Goal: Navigation & Orientation: Find specific page/section

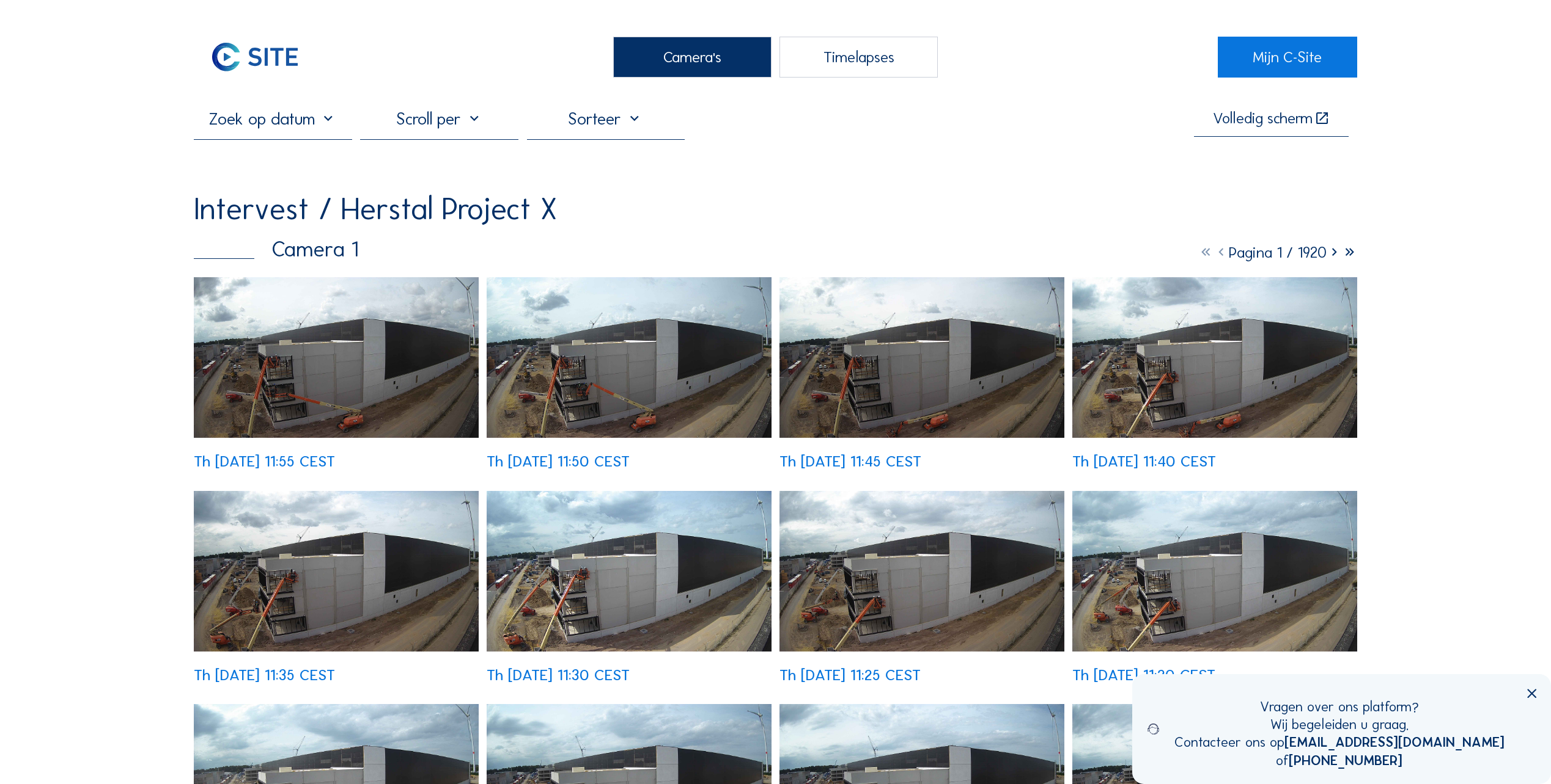
click at [273, 377] on img at bounding box center [336, 358] width 285 height 161
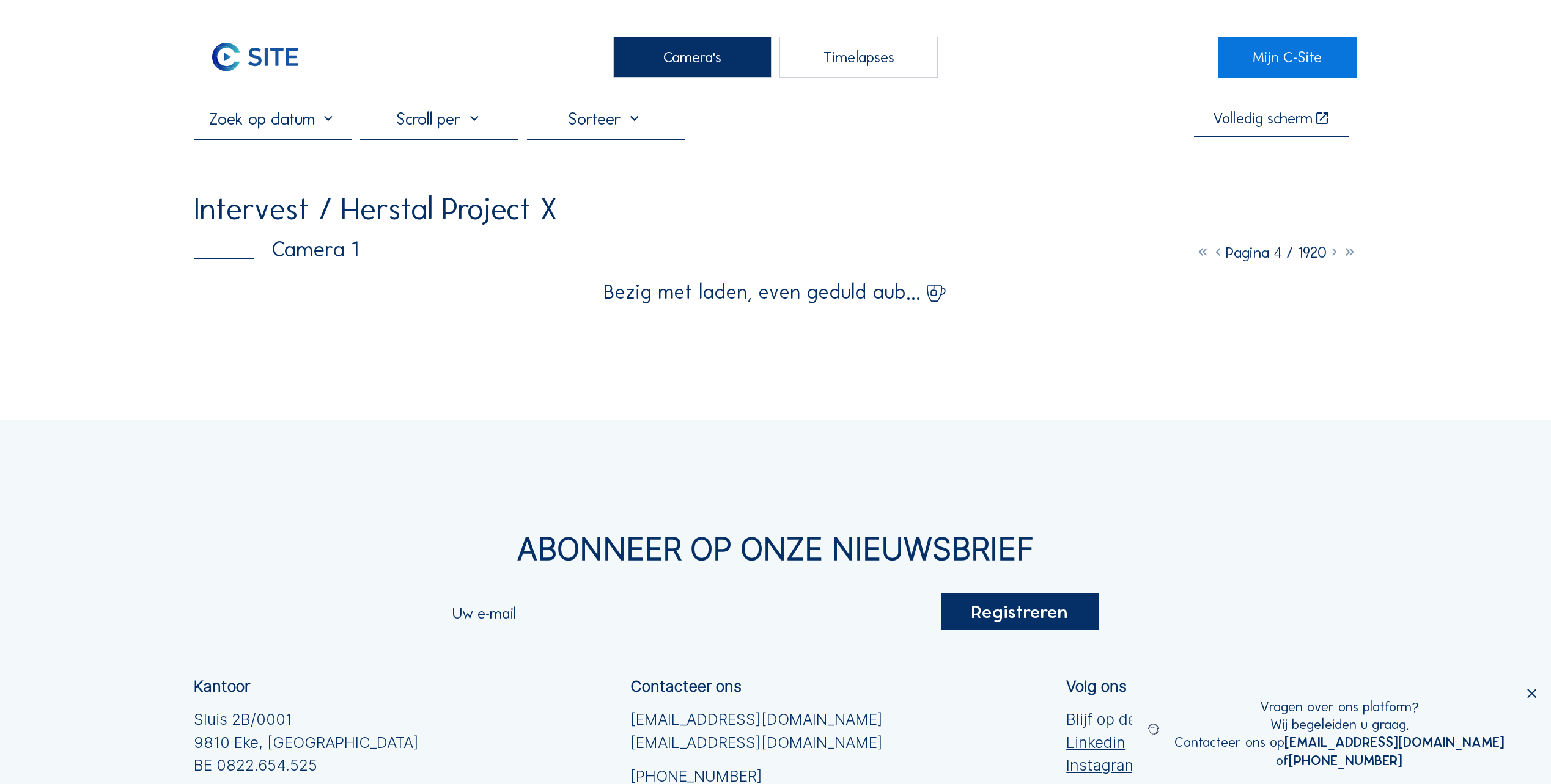
click at [703, 50] on div "Camera's" at bounding box center [692, 57] width 158 height 41
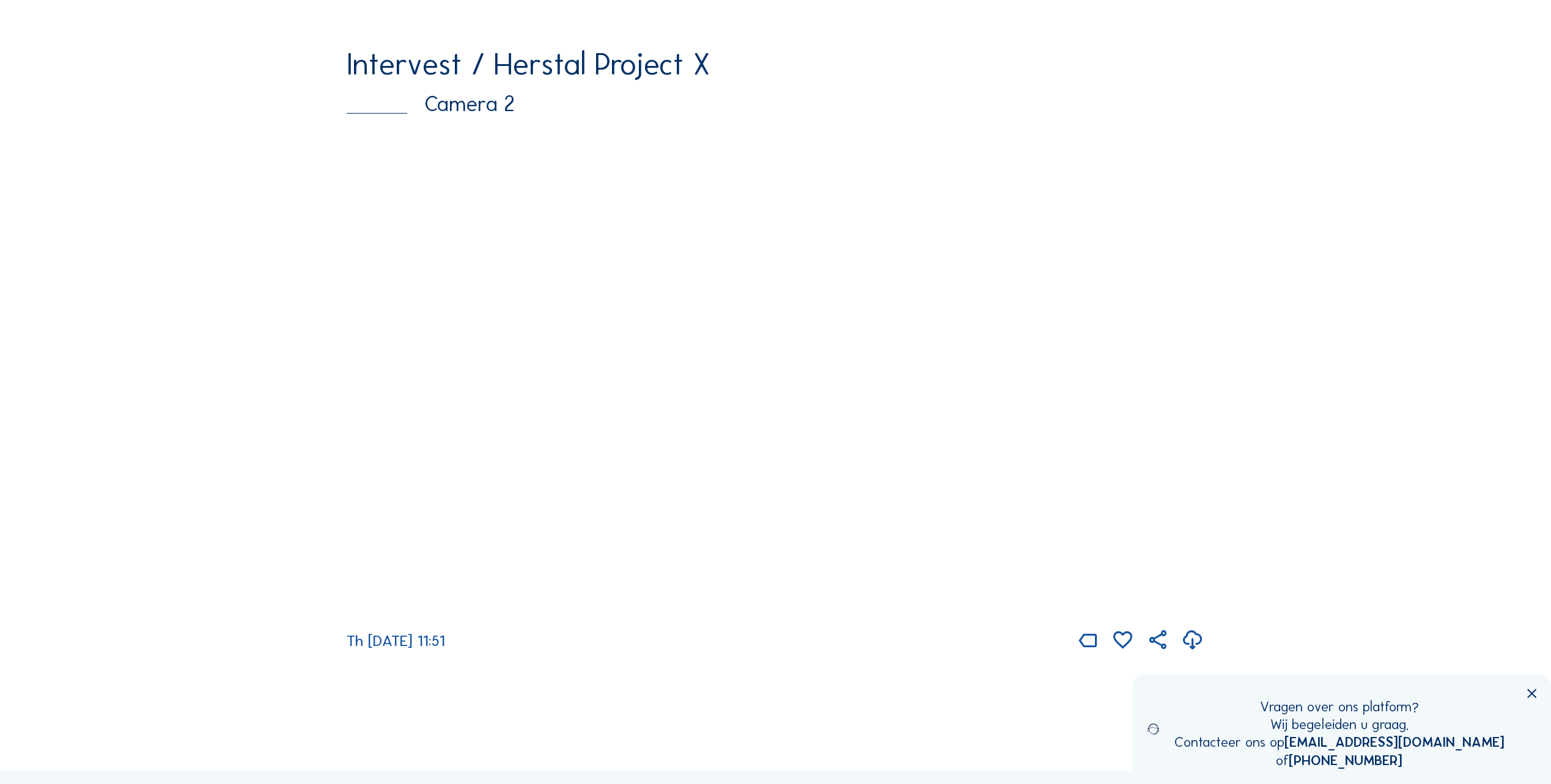
scroll to position [794, 0]
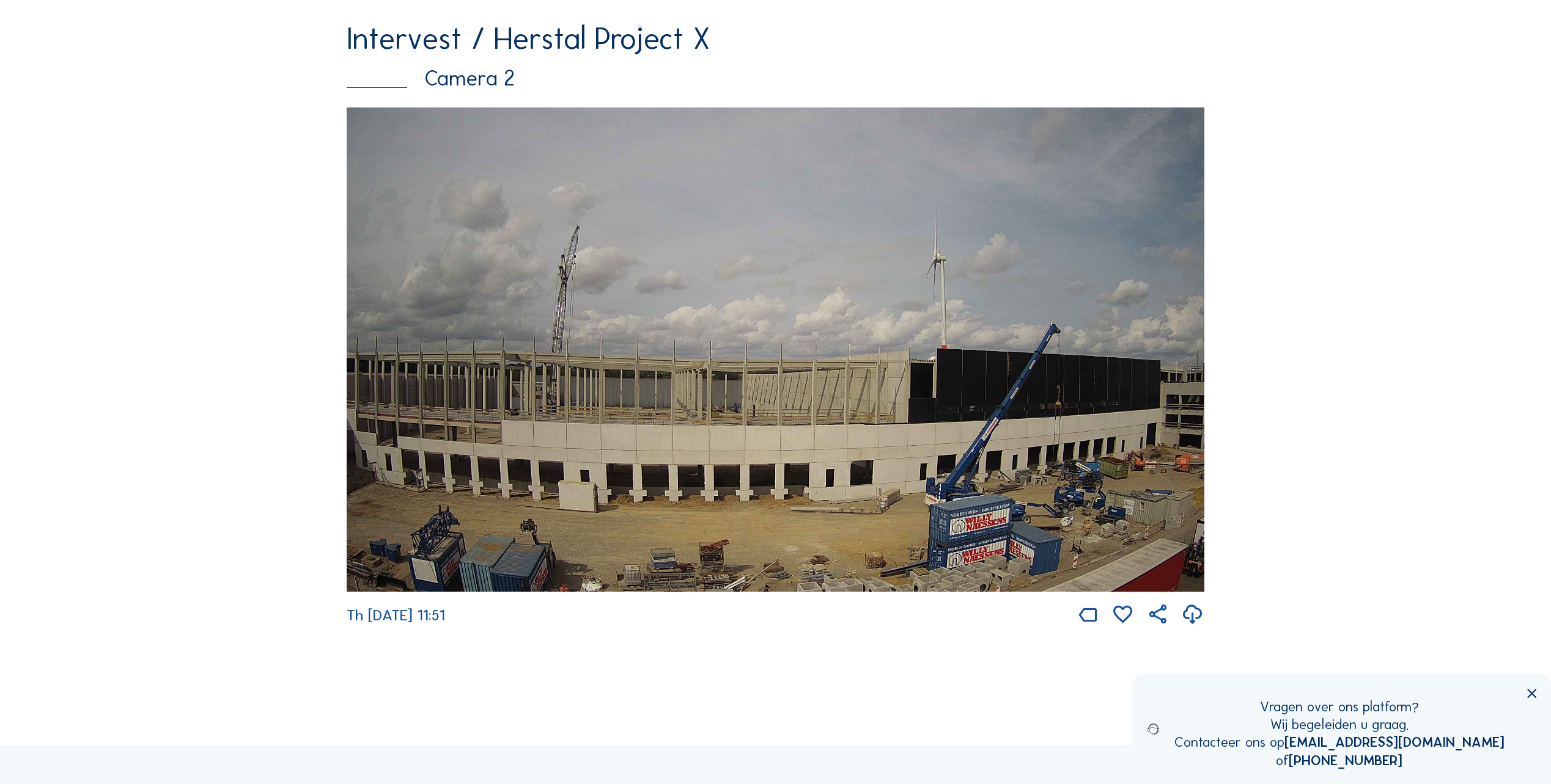
click at [1094, 448] on img at bounding box center [776, 349] width 857 height 484
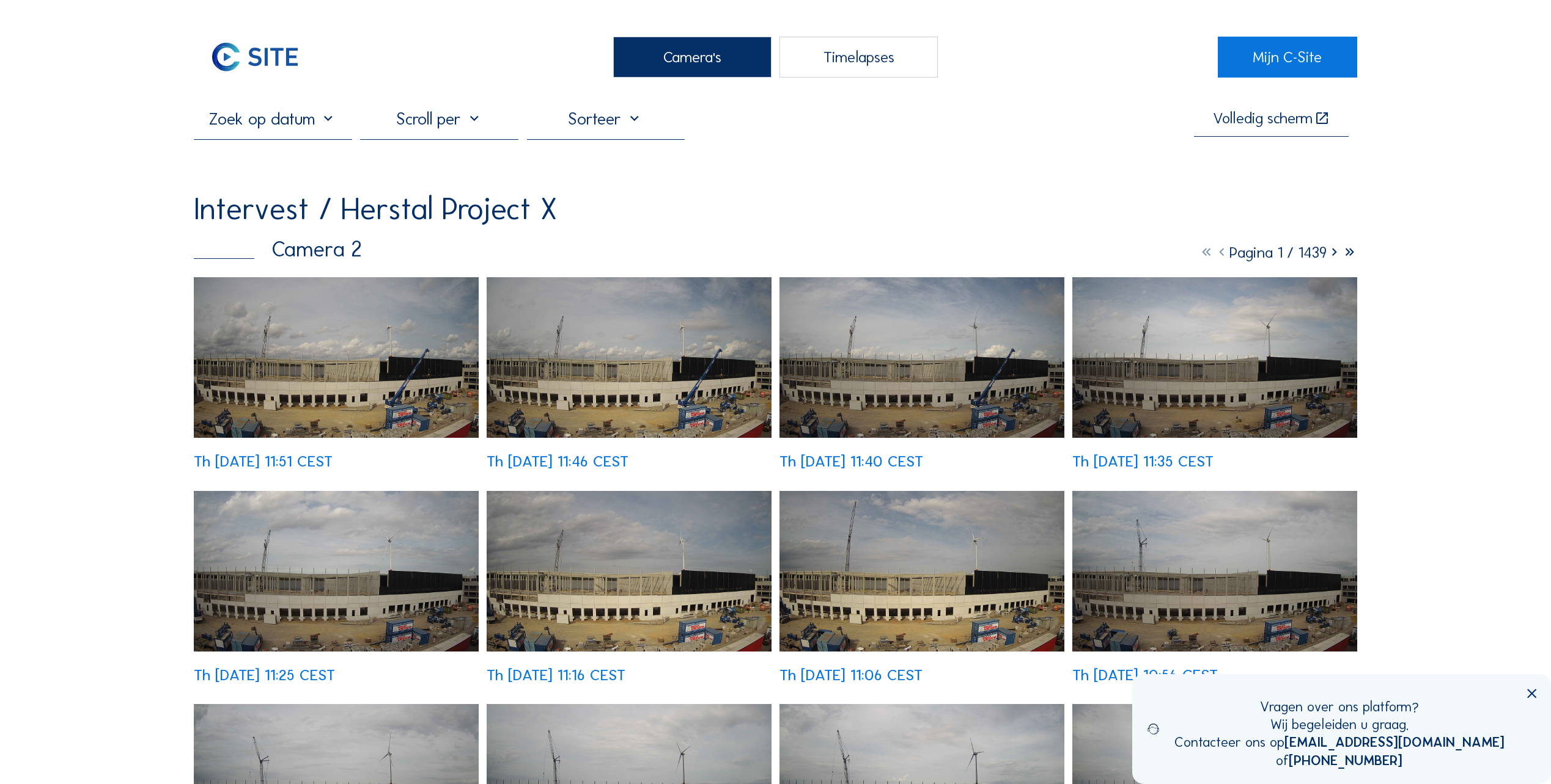
click at [348, 349] on img at bounding box center [336, 358] width 285 height 161
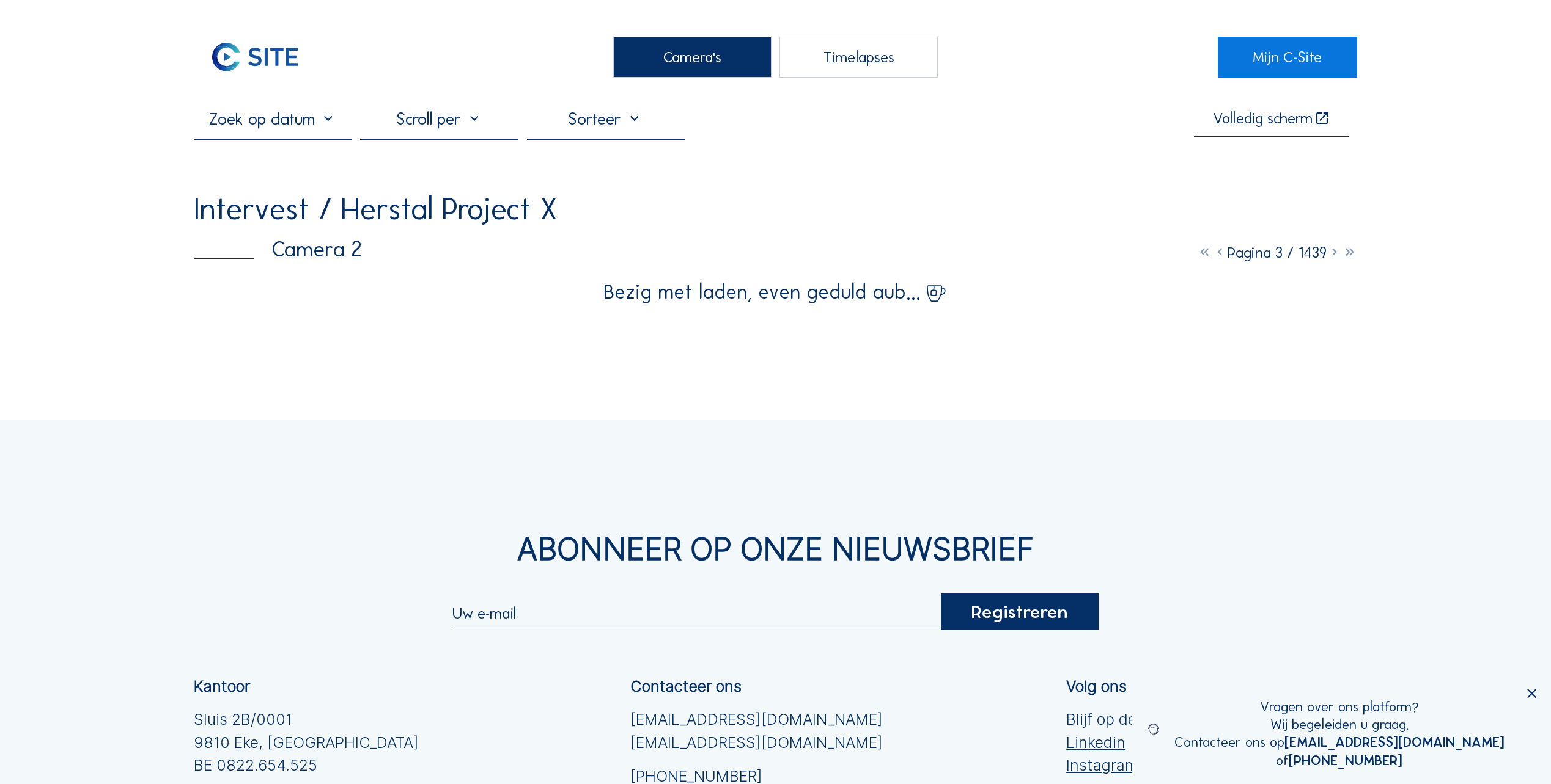
click at [1331, 254] on icon at bounding box center [1334, 252] width 16 height 19
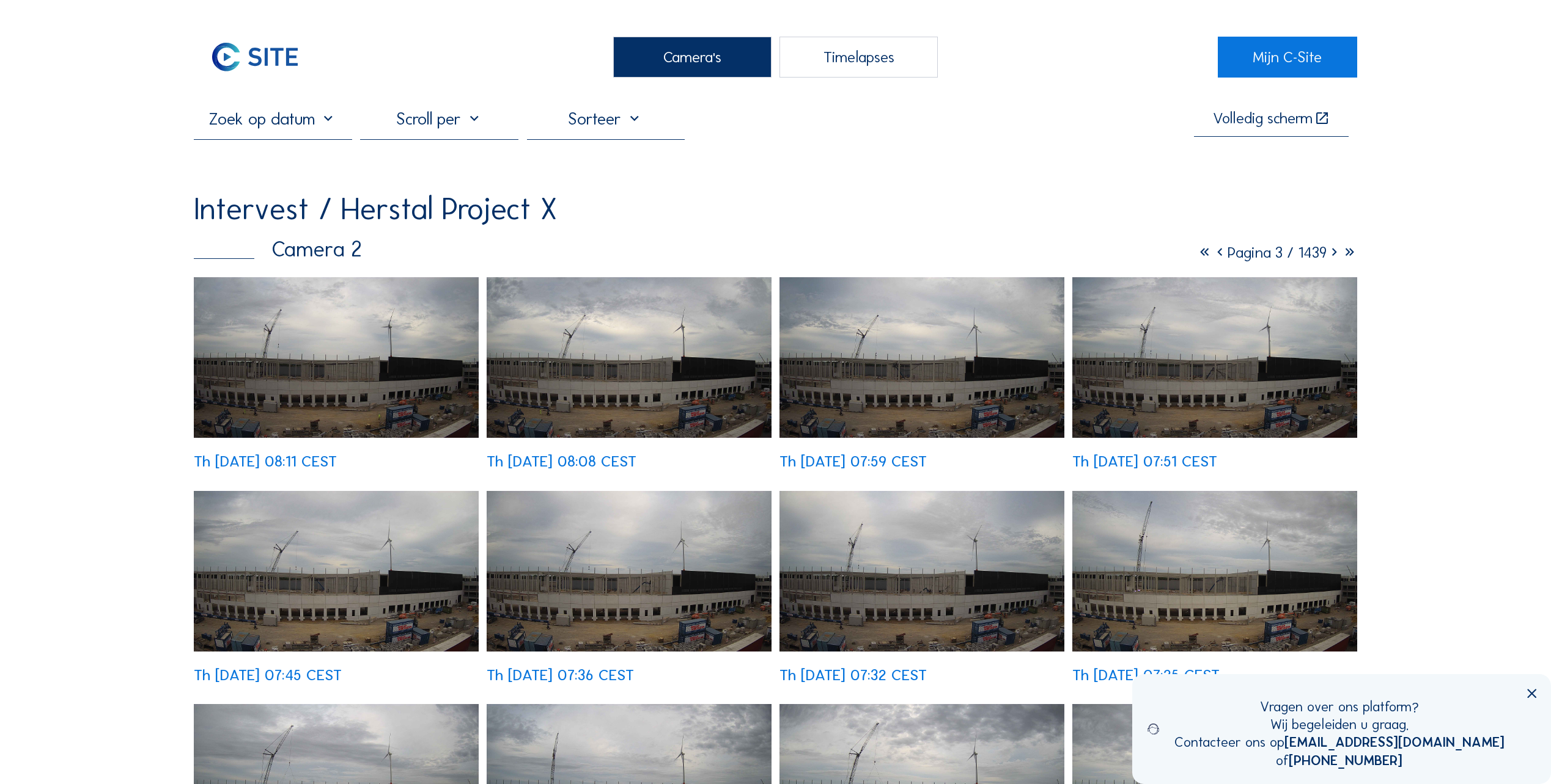
click at [1331, 254] on icon at bounding box center [1334, 252] width 16 height 19
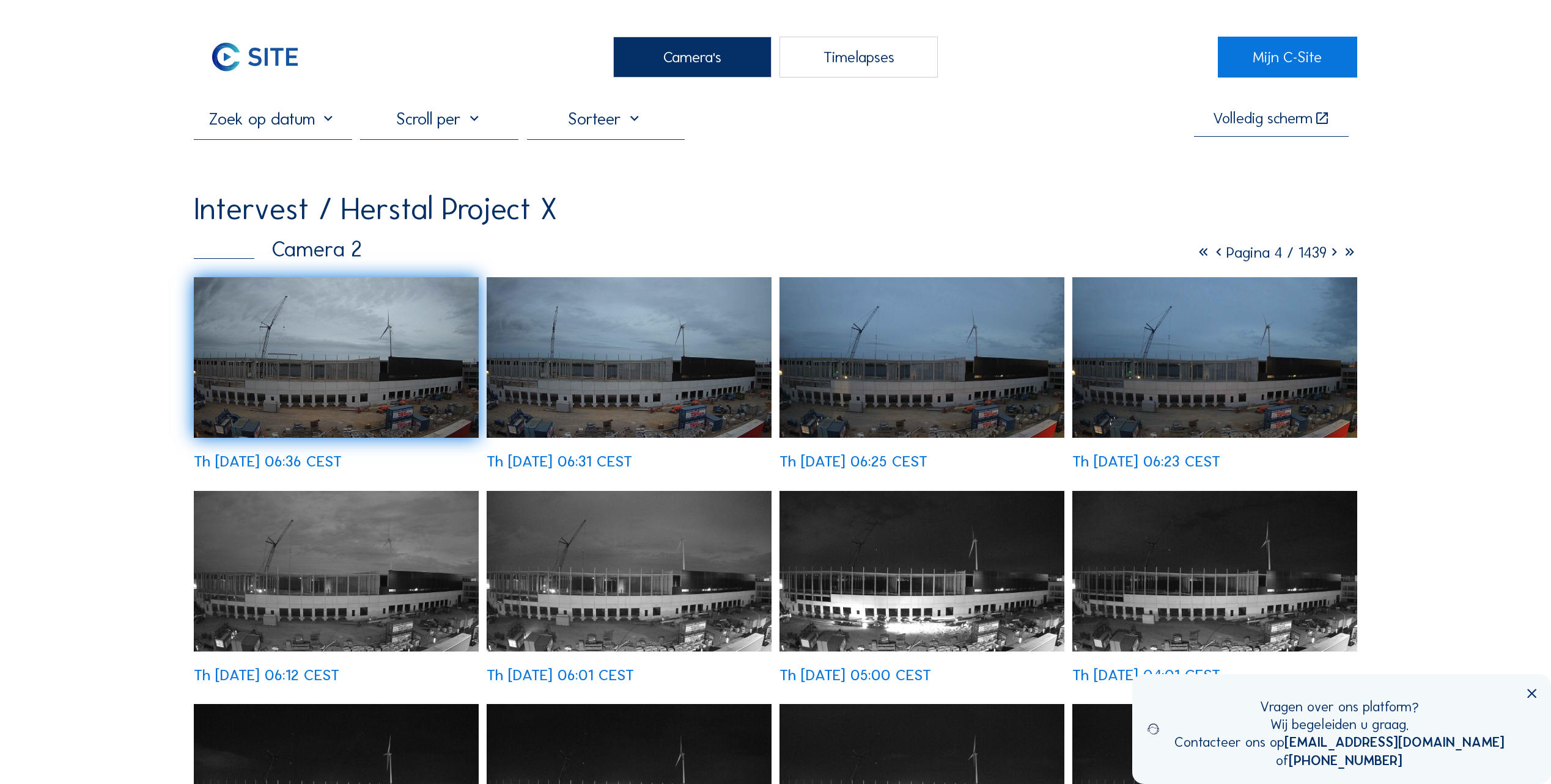
click at [691, 60] on div "Camera's" at bounding box center [692, 57] width 158 height 41
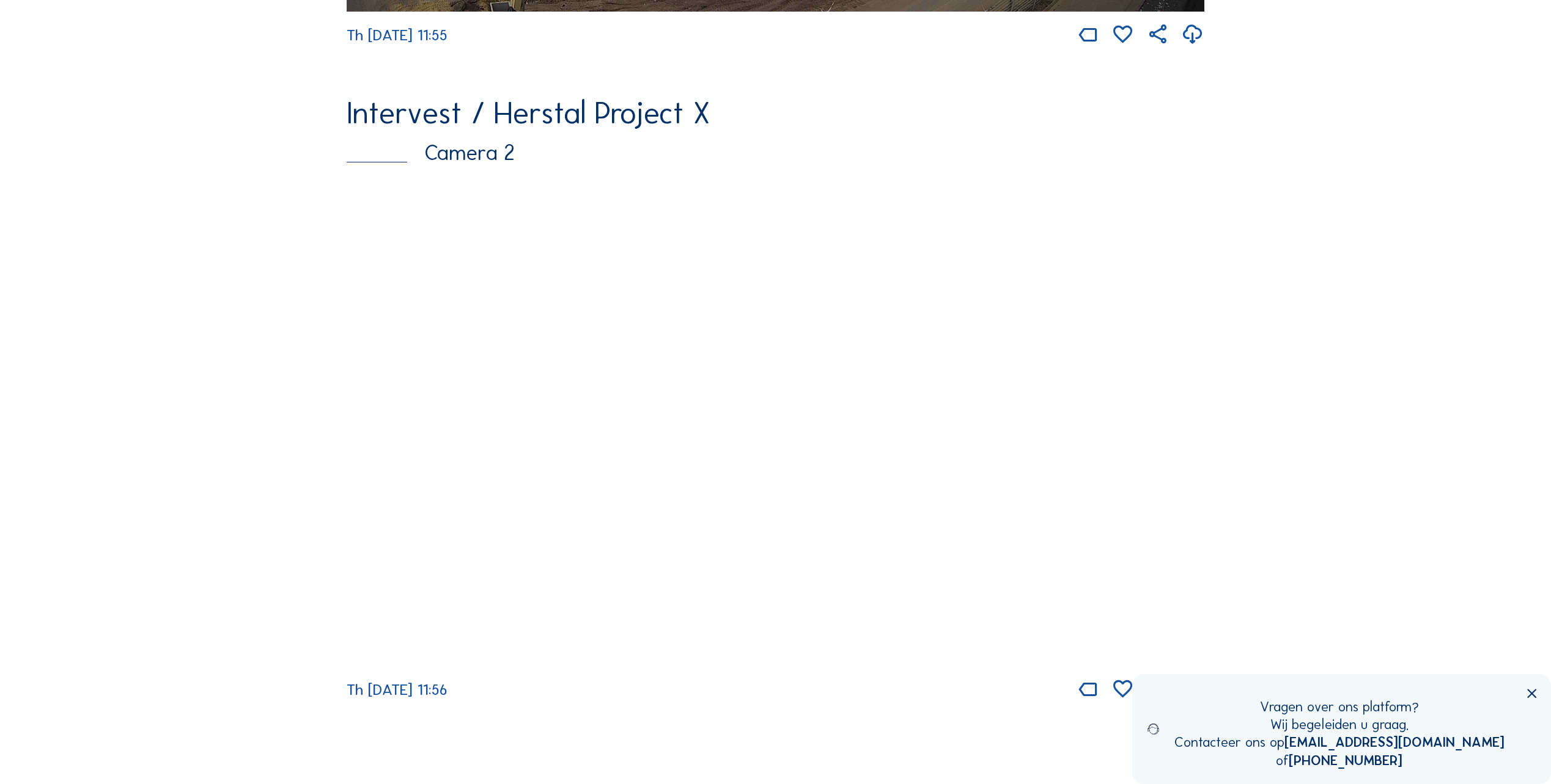
scroll to position [733, 0]
